Goal: Find specific page/section: Find specific page/section

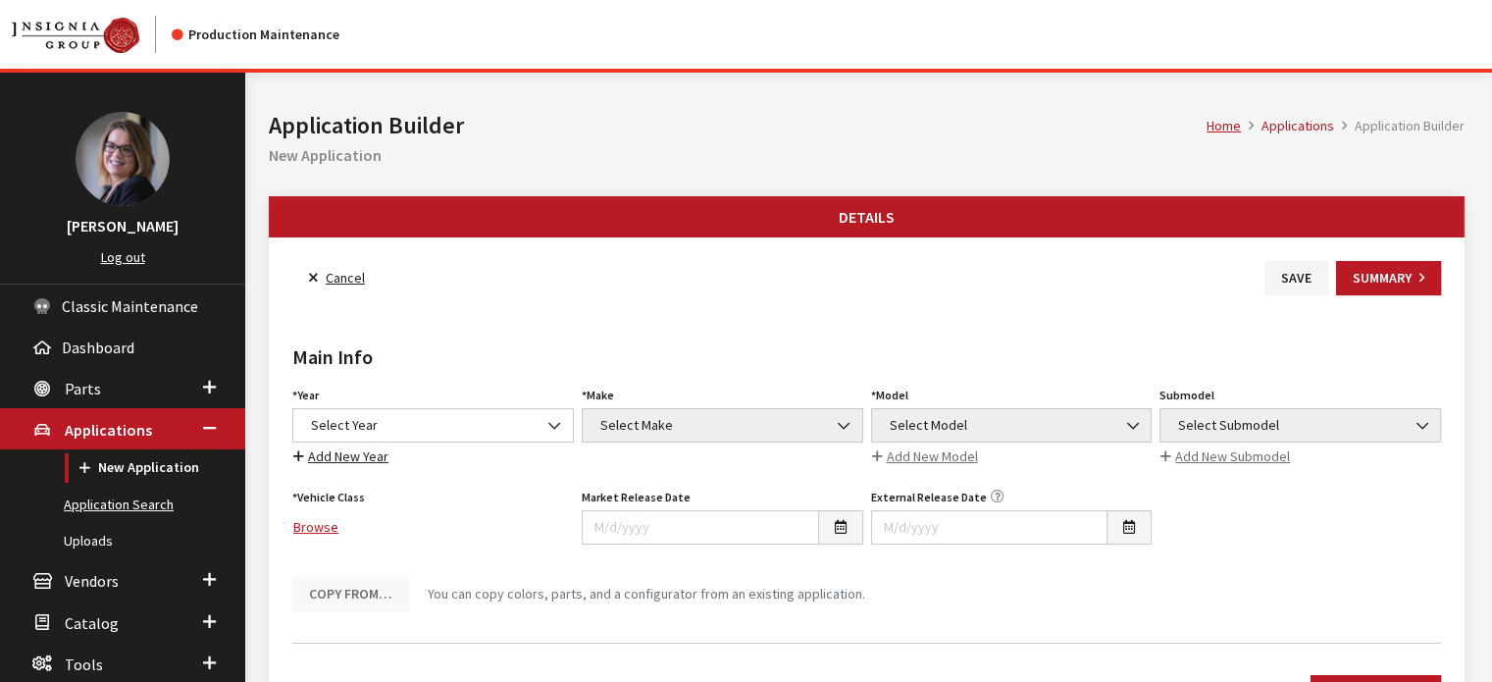
click at [144, 497] on link "Application Search" at bounding box center [122, 504] width 245 height 36
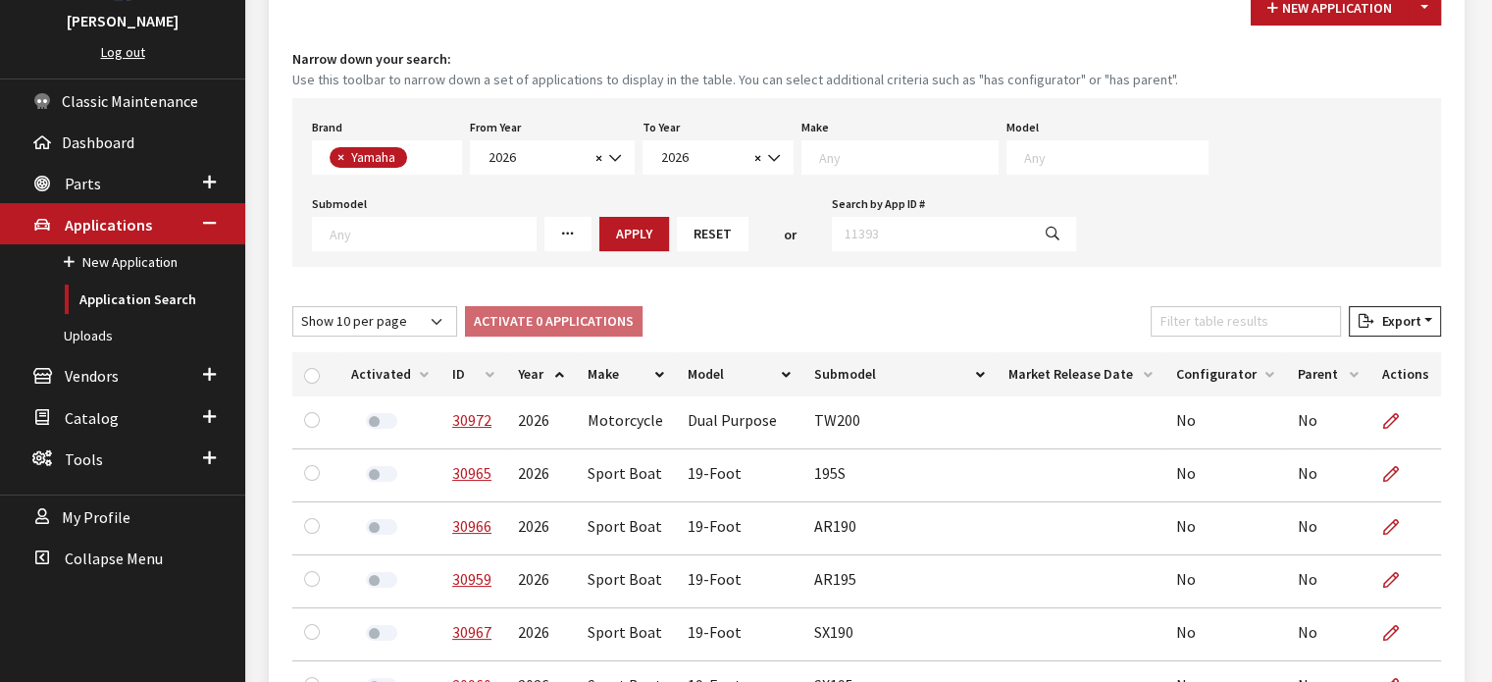
scroll to position [215, 0]
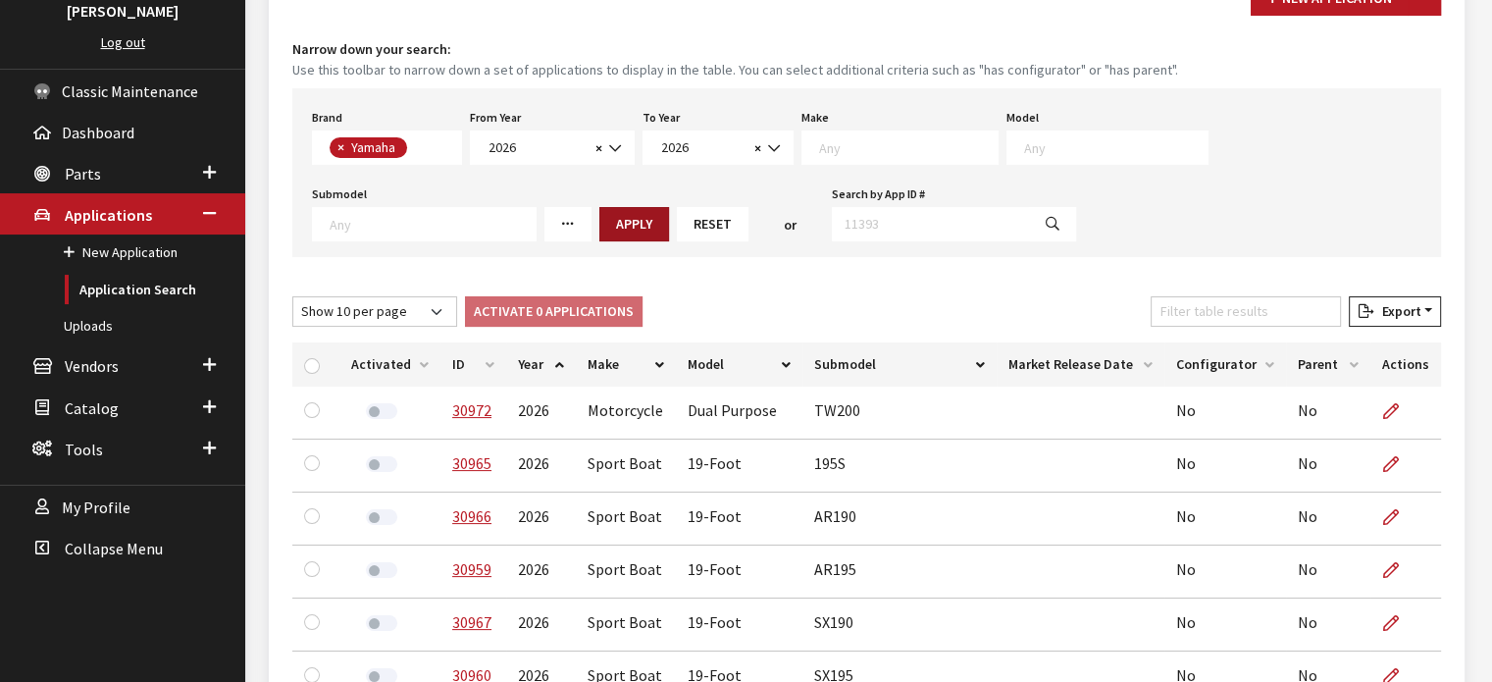
click at [599, 212] on button "Apply" at bounding box center [634, 224] width 70 height 34
click at [443, 312] on select "Show 10 per page Show 25 per page Show 50 per page Show 100 per page Show 1000 …" at bounding box center [374, 311] width 165 height 30
select select "1000"
click at [292, 296] on select "Show 10 per page Show 25 per page Show 50 per page Show 100 per page Show 1000 …" at bounding box center [374, 311] width 165 height 30
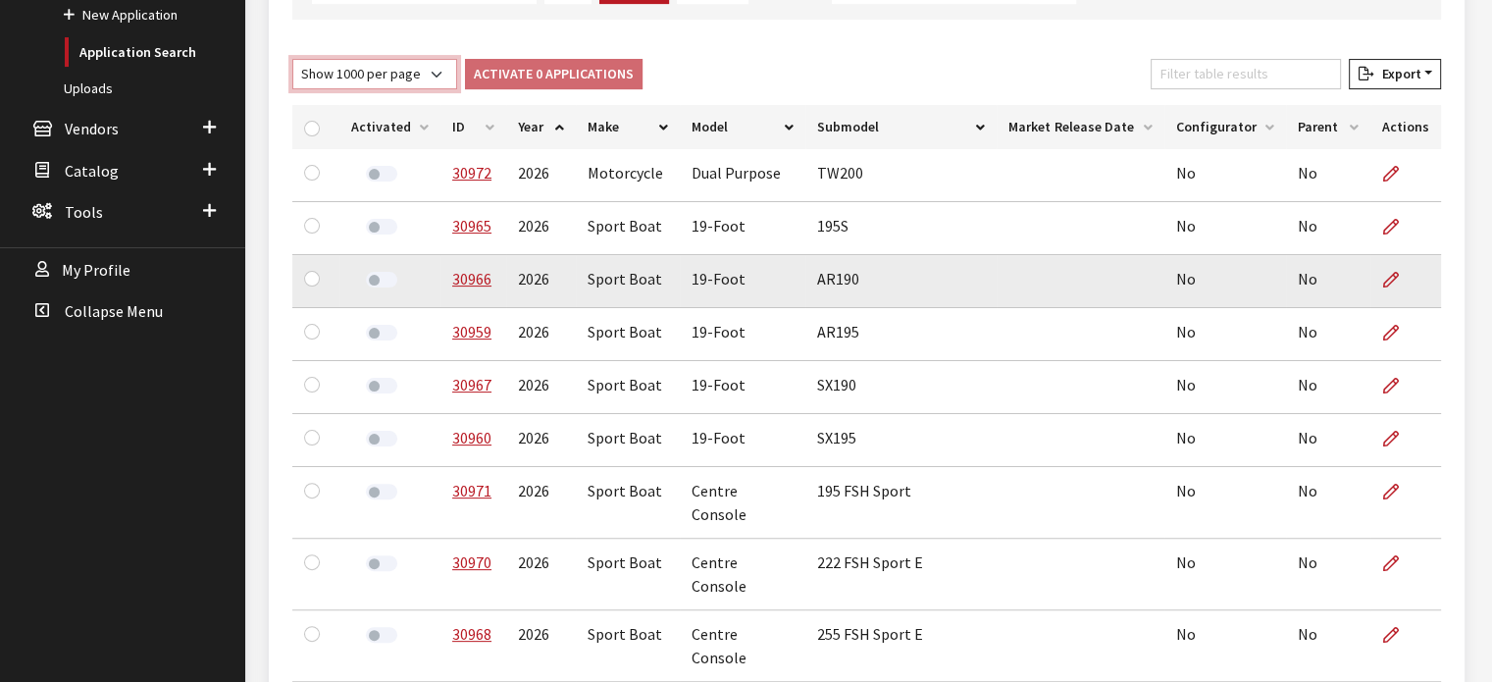
scroll to position [0, 0]
